Goal: Task Accomplishment & Management: Complete application form

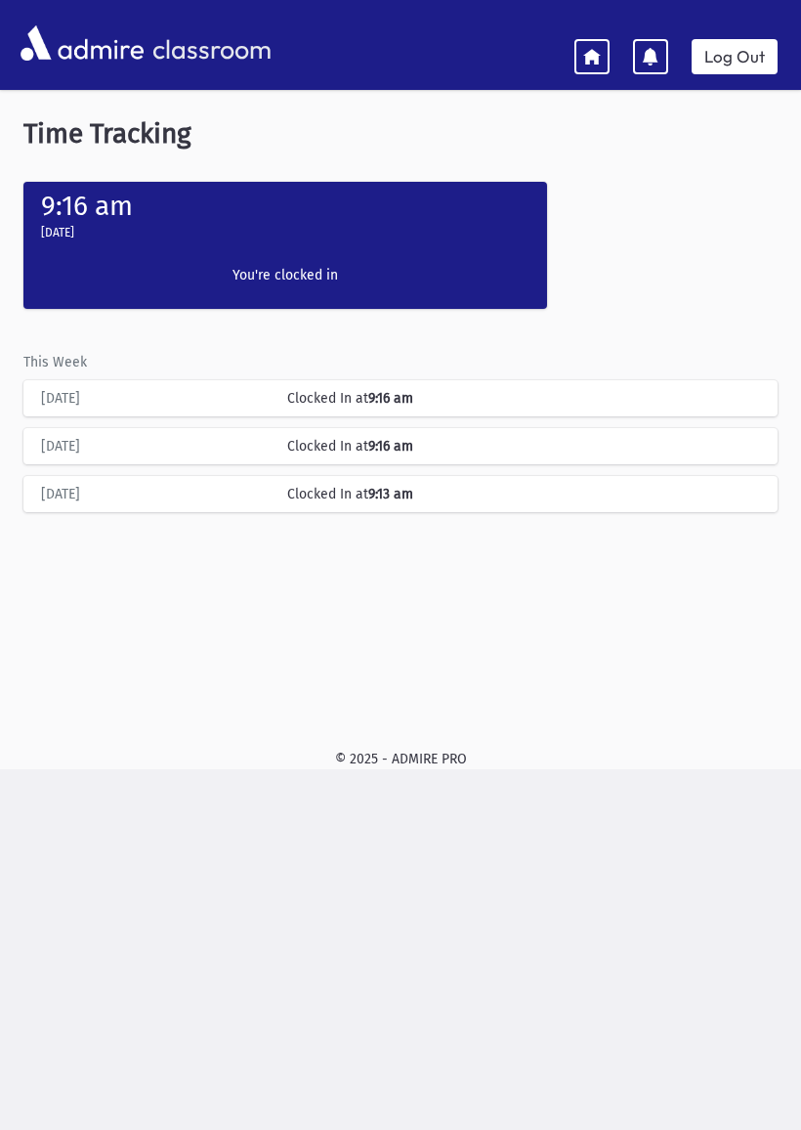
click at [597, 51] on icon at bounding box center [592, 56] width 18 height 18
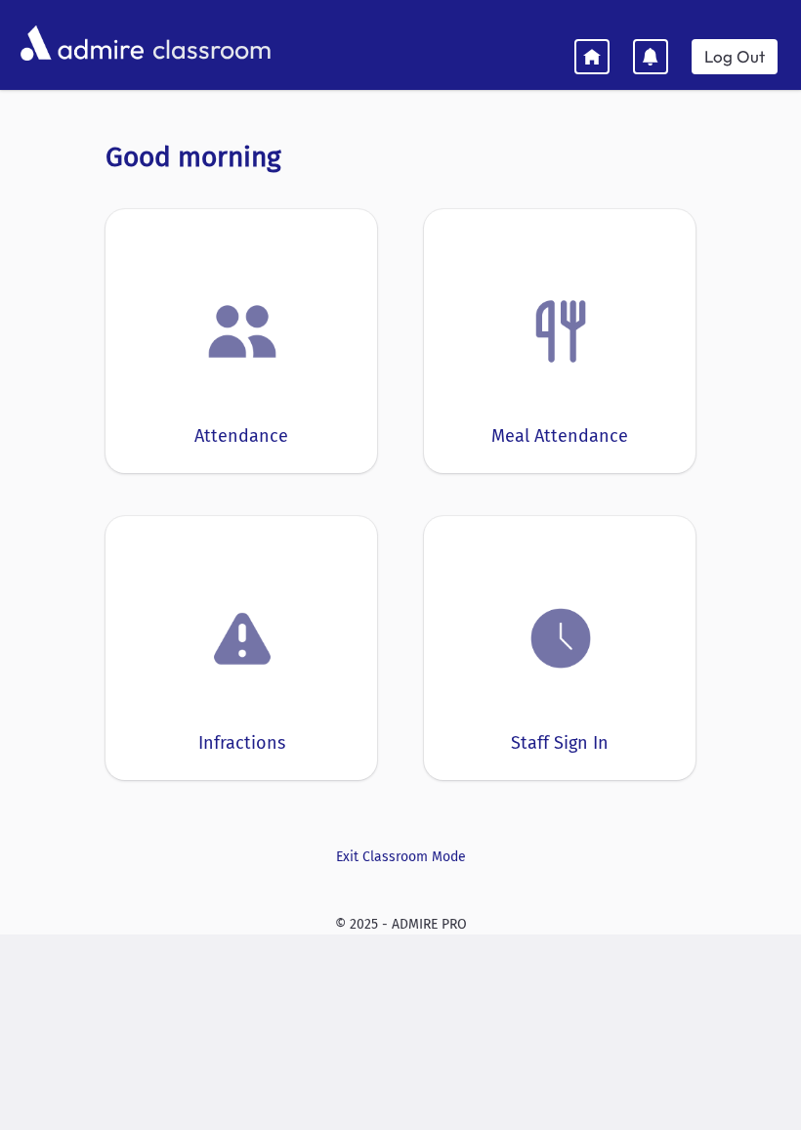
click at [212, 356] on img at bounding box center [242, 331] width 74 height 74
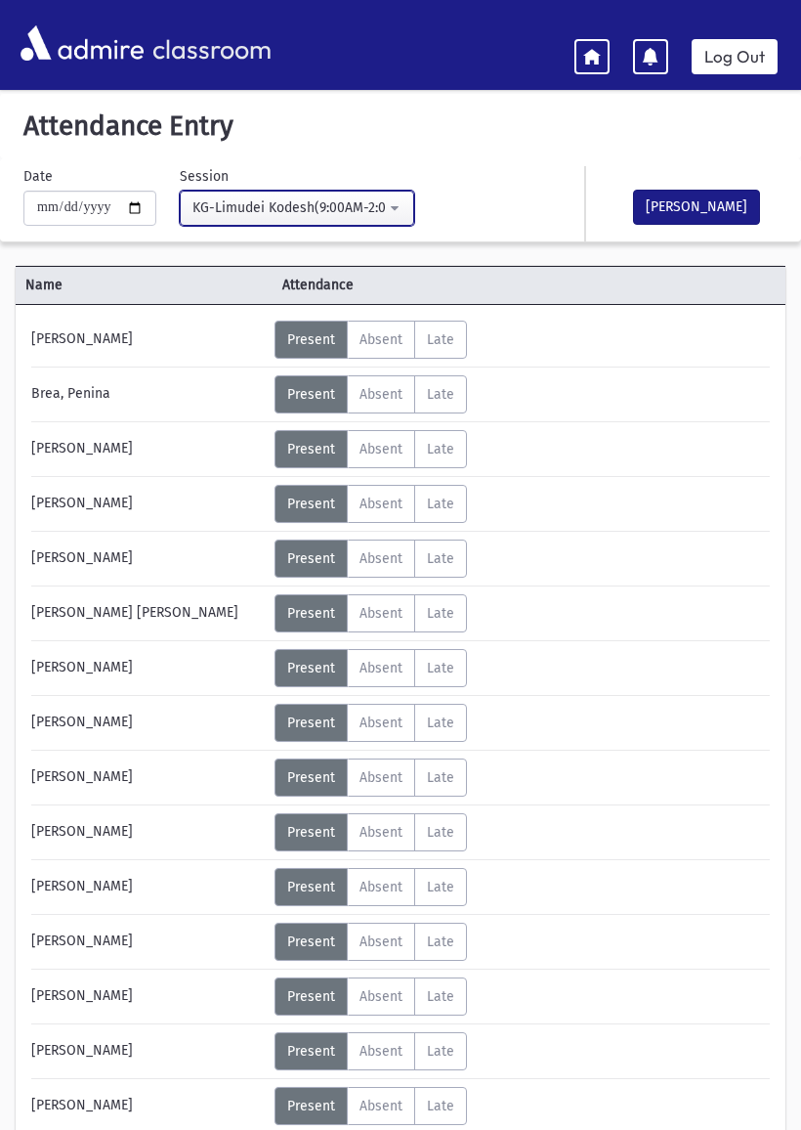
click at [195, 205] on div "KG-Limudei Kodesh(9:00AM-2:00PM)" at bounding box center [290, 207] width 194 height 21
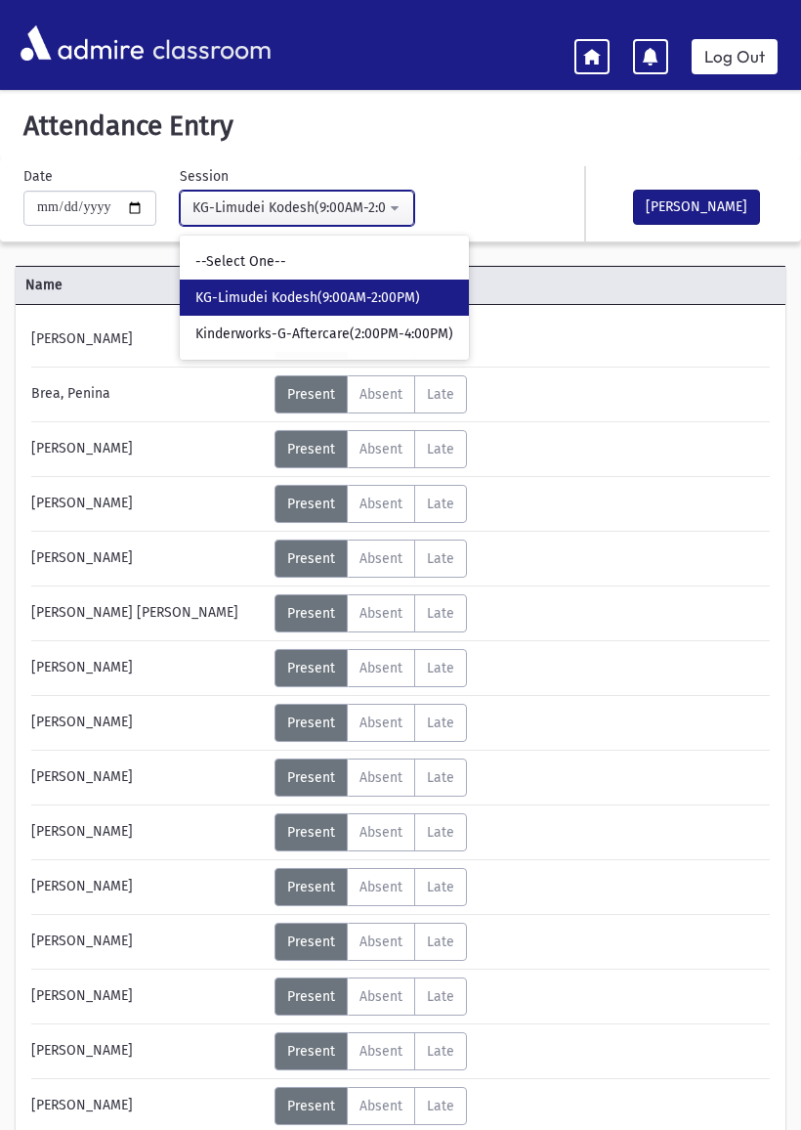
click at [193, 205] on div "KG-Limudei Kodesh(9:00AM-2:00PM)" at bounding box center [290, 207] width 194 height 21
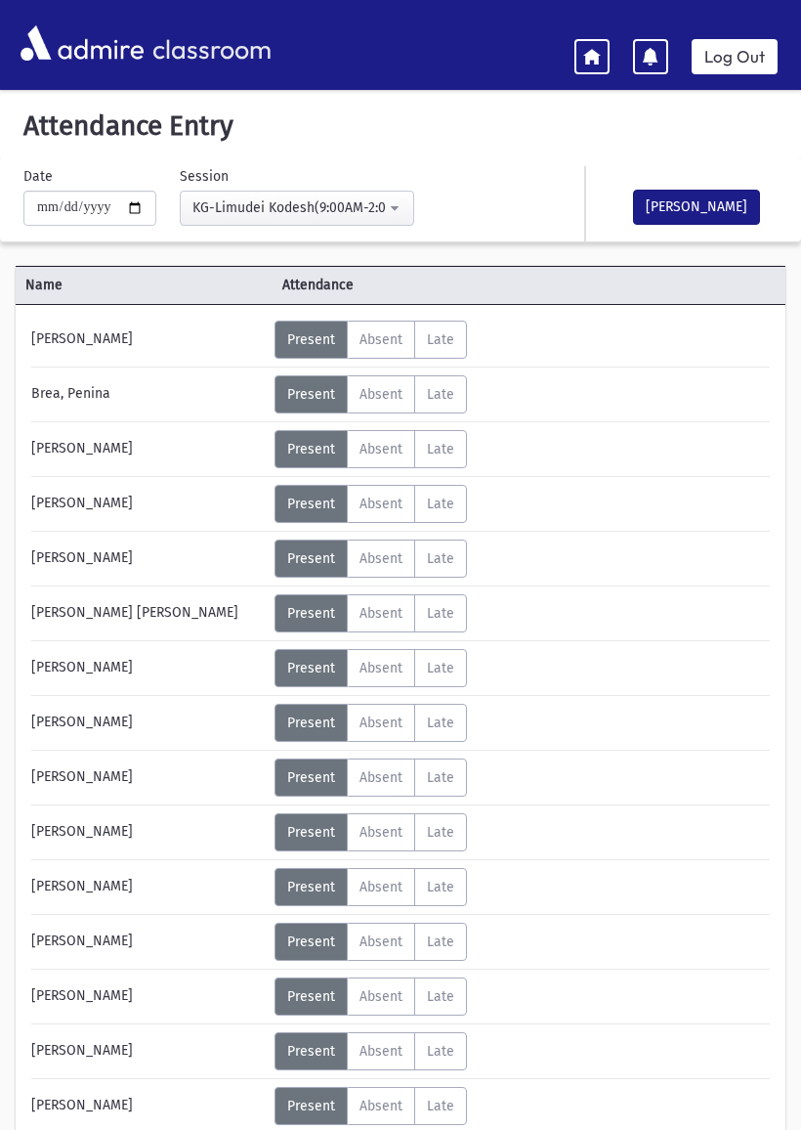
click at [740, 50] on link "Log Out" at bounding box center [735, 56] width 86 height 35
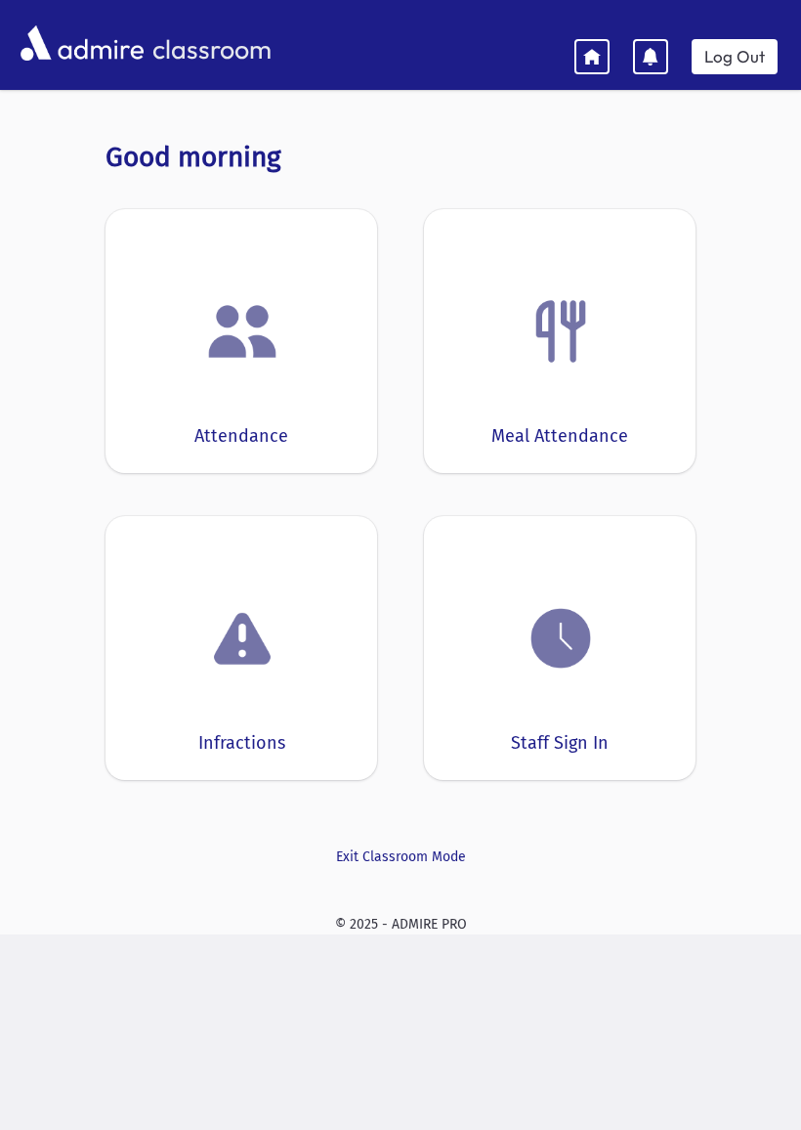
click at [536, 672] on img at bounding box center [561, 638] width 74 height 74
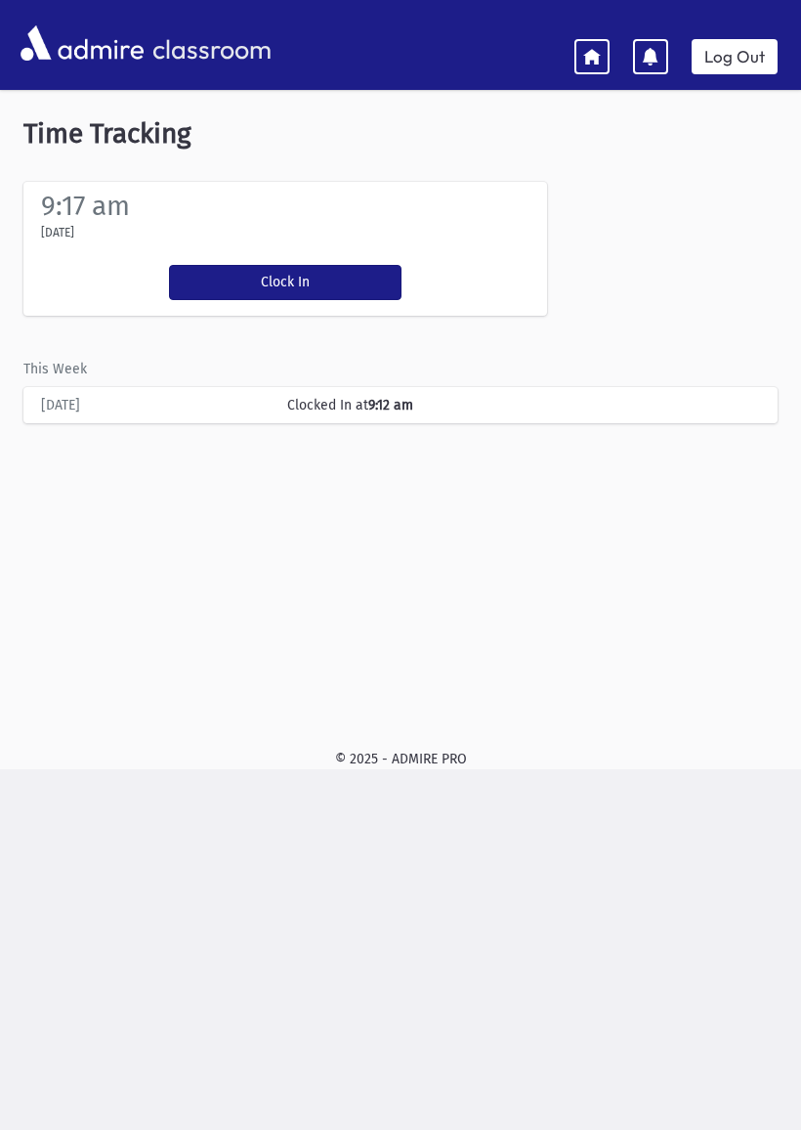
click at [235, 278] on button "Clock In" at bounding box center [285, 282] width 233 height 35
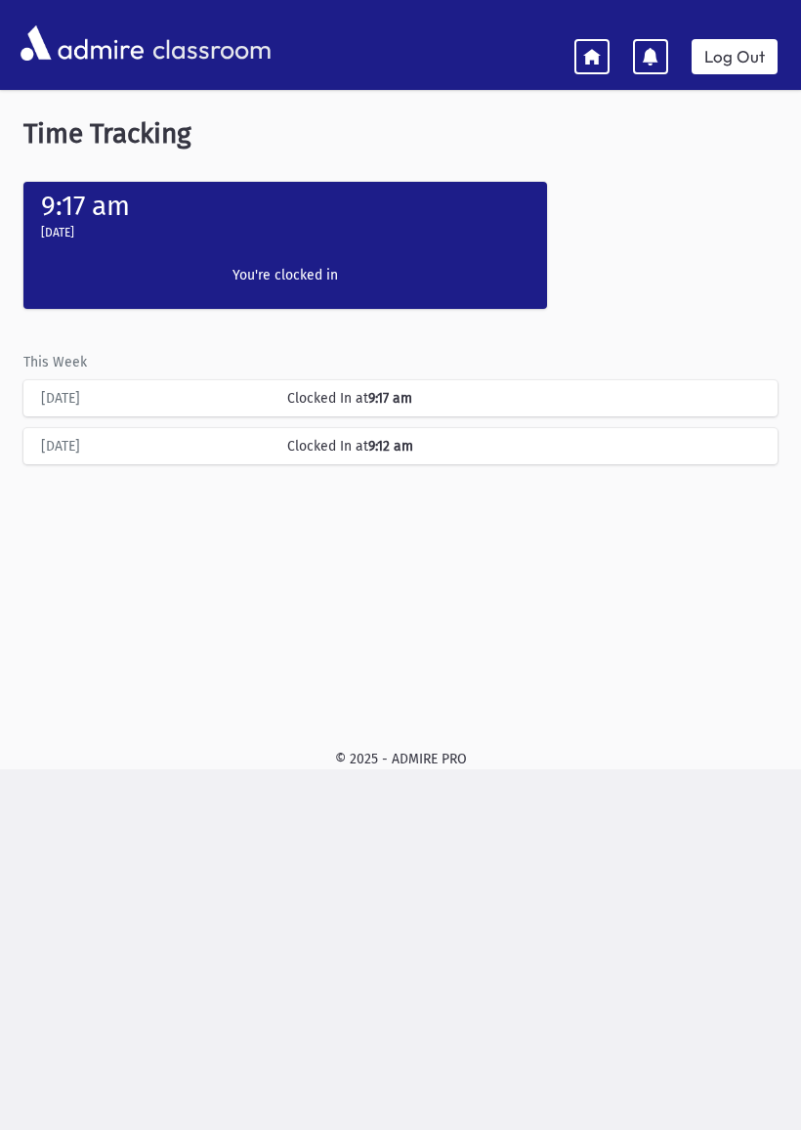
click at [737, 53] on link "Log Out" at bounding box center [735, 56] width 86 height 35
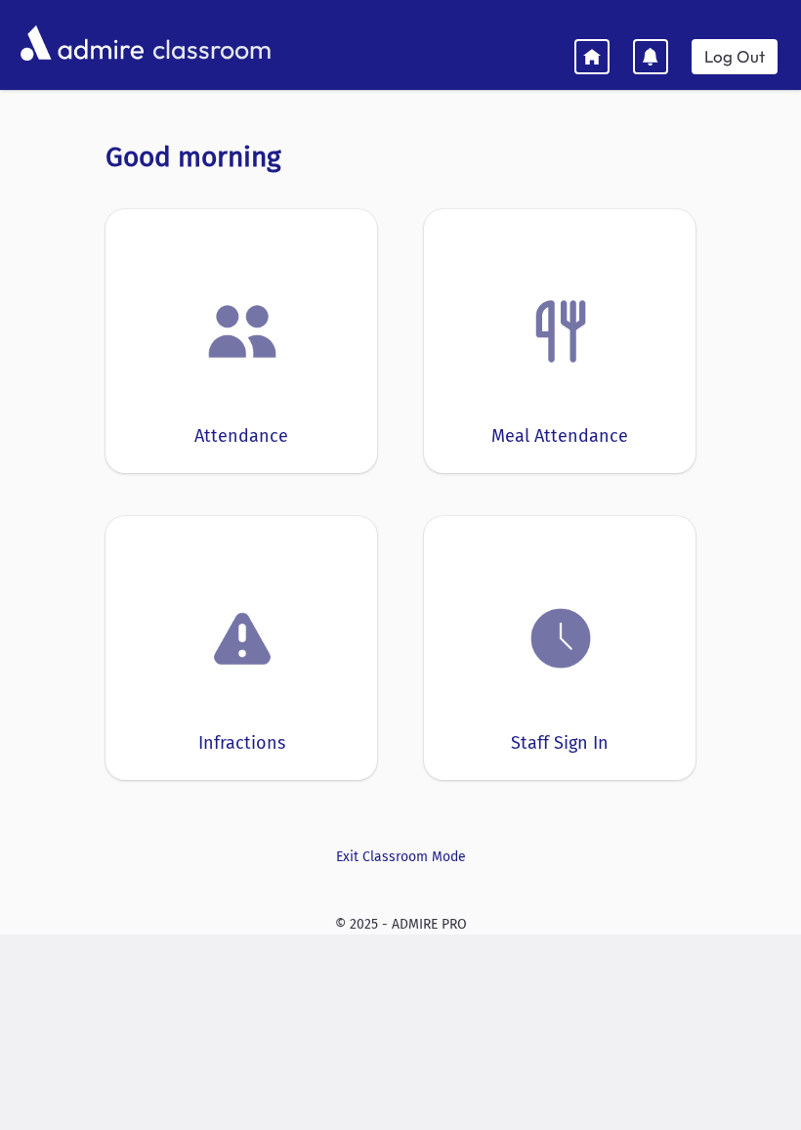
click at [227, 392] on div "Attendance" at bounding box center [242, 341] width 272 height 264
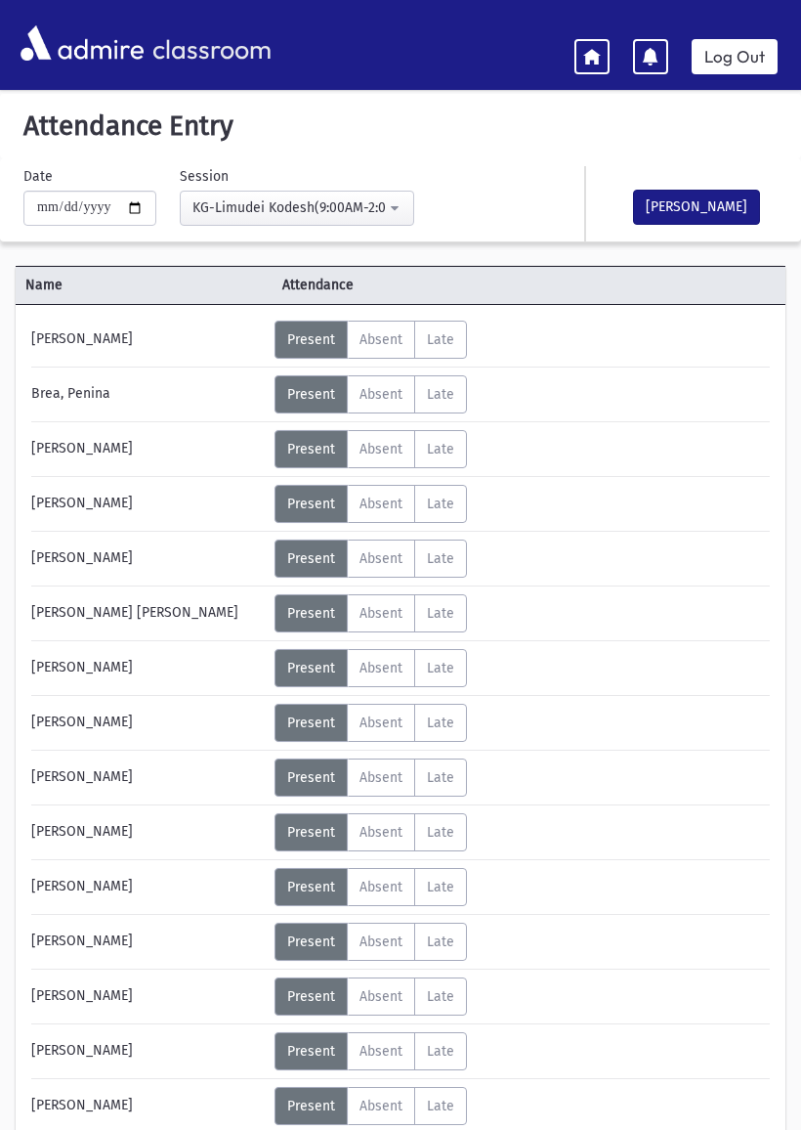
click at [376, 667] on span "Absent" at bounding box center [381, 668] width 43 height 17
click at [378, 722] on span "Absent" at bounding box center [381, 722] width 43 height 17
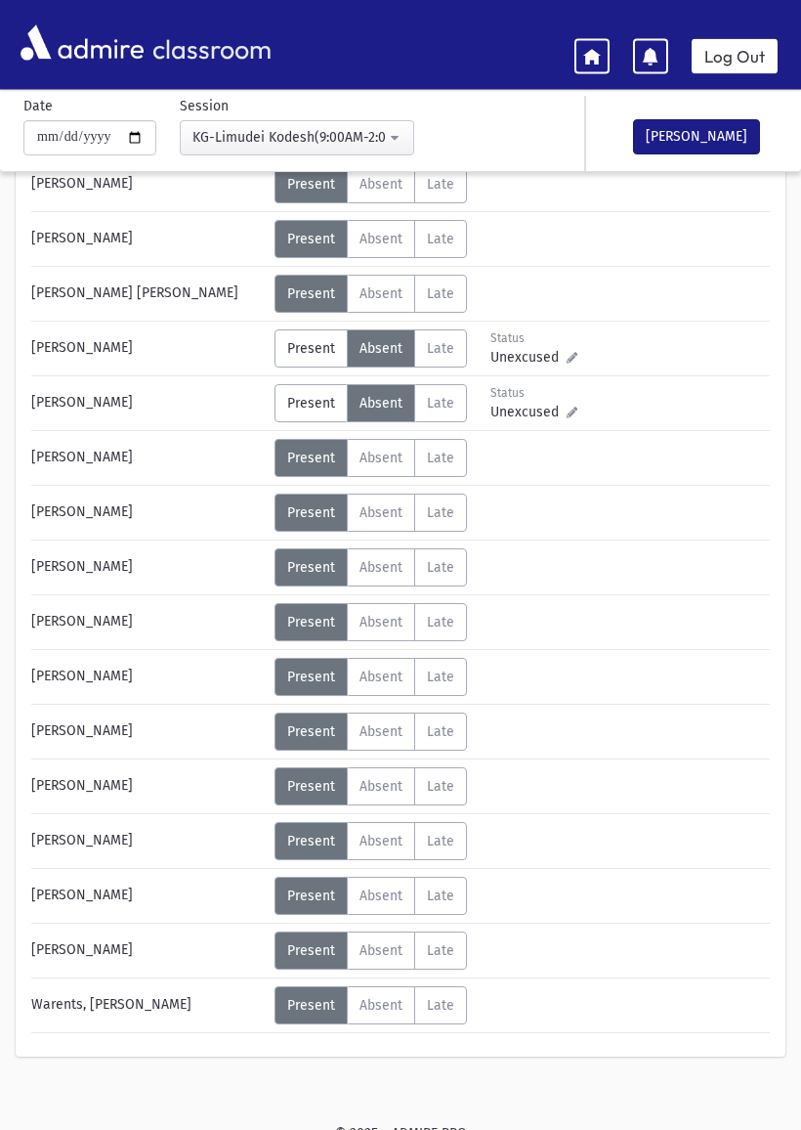
scroll to position [334, 0]
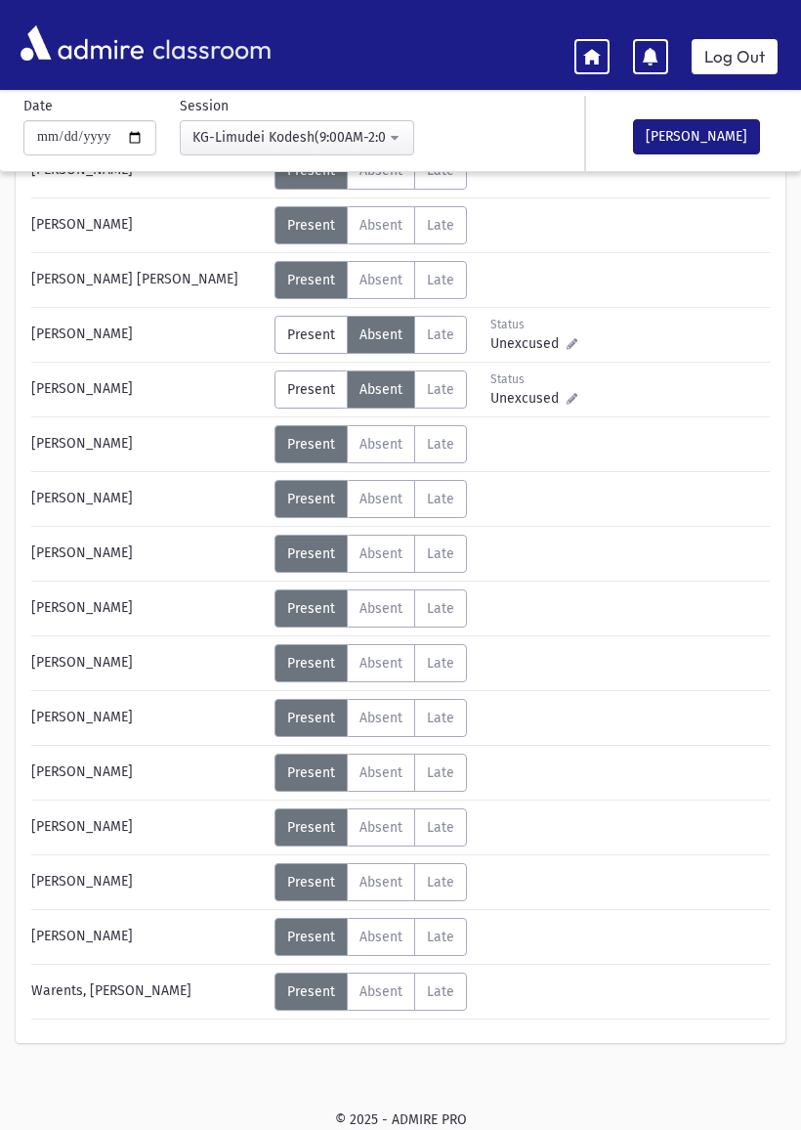
click at [307, 383] on span "Present" at bounding box center [311, 389] width 48 height 17
click at [378, 672] on label "Absent A" at bounding box center [381, 663] width 68 height 38
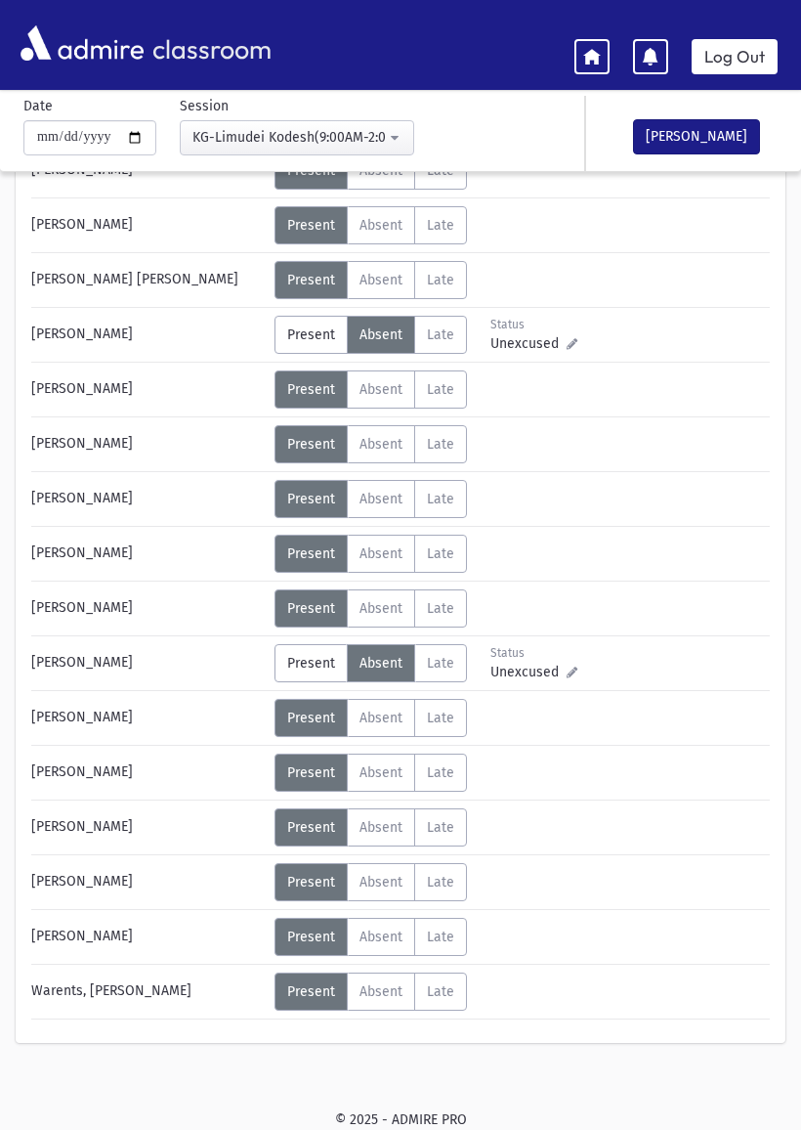
click at [669, 139] on button "[PERSON_NAME]" at bounding box center [696, 136] width 127 height 35
